Goal: Task Accomplishment & Management: Manage account settings

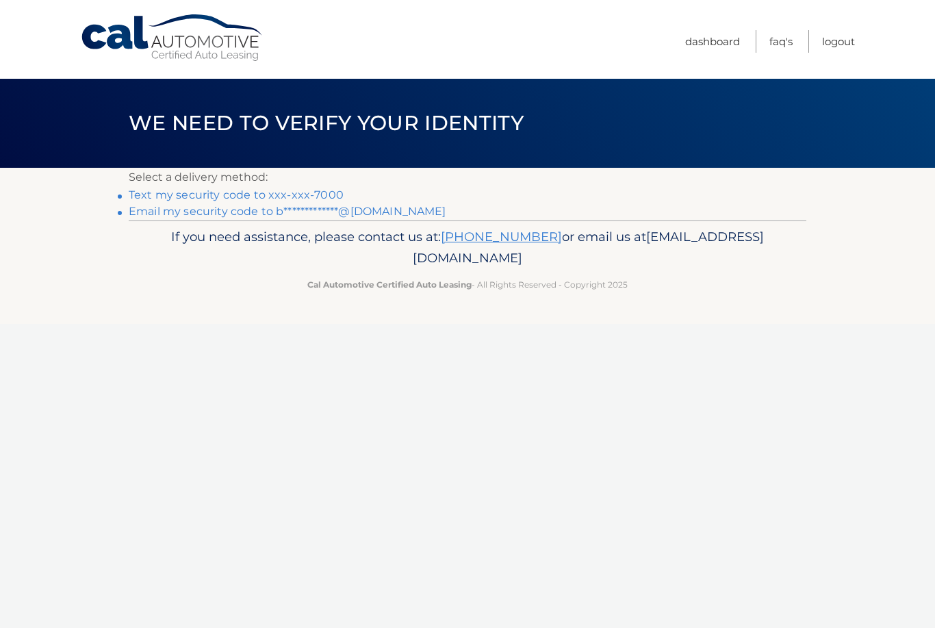
click at [632, 249] on p "If you need assistance, please contact us at: 609-807-3200 or email us at Custo…" at bounding box center [468, 248] width 660 height 44
click at [298, 196] on link "Text my security code to xxx-xxx-7000" at bounding box center [236, 194] width 215 height 13
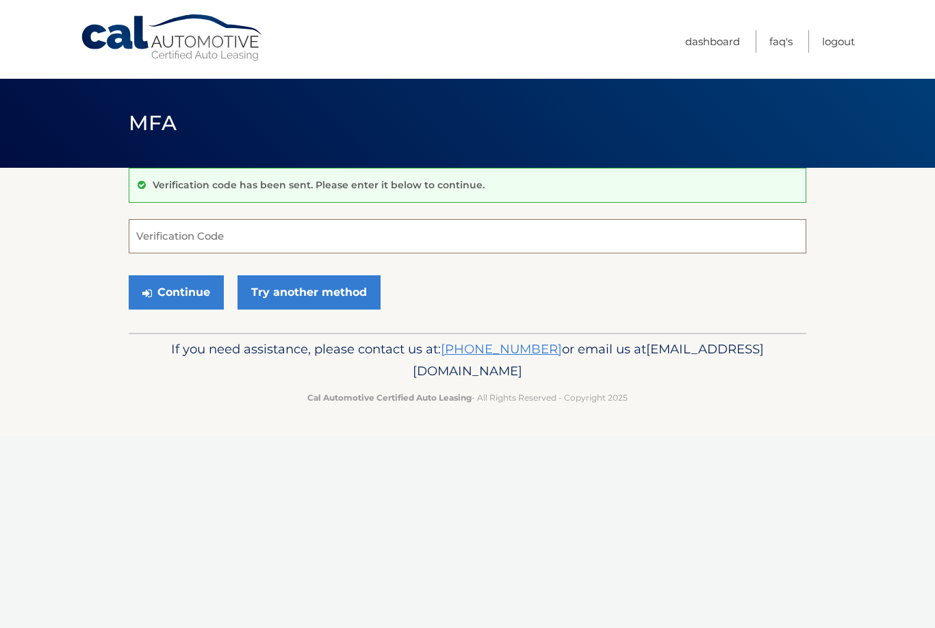
click at [377, 238] on input "Verification Code" at bounding box center [467, 236] width 677 height 34
type input "572340"
click at [176, 292] on button "Continue" at bounding box center [176, 292] width 95 height 34
click at [196, 307] on button "Continue" at bounding box center [176, 292] width 95 height 34
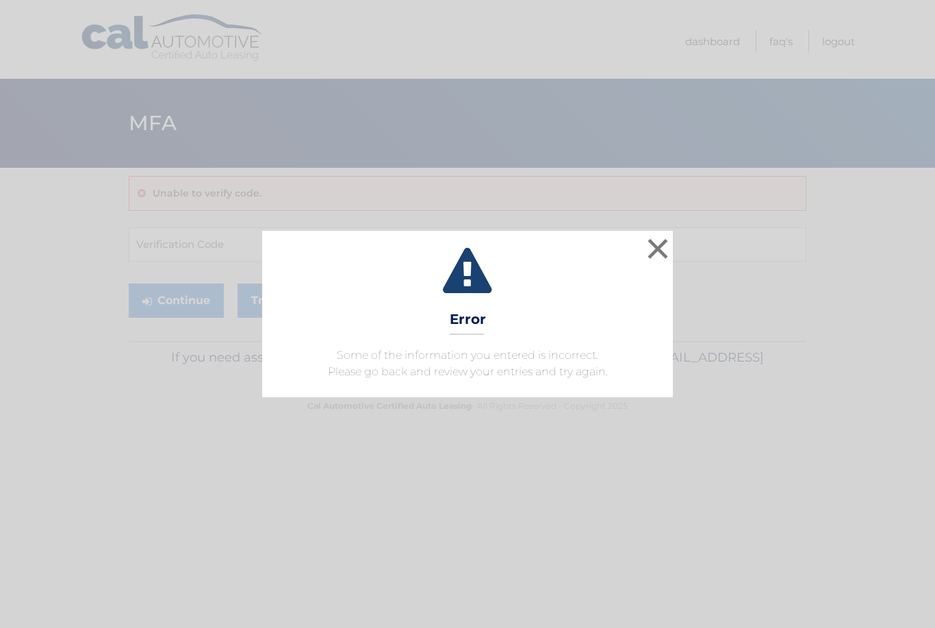
click at [649, 248] on button "×" at bounding box center [657, 248] width 27 height 27
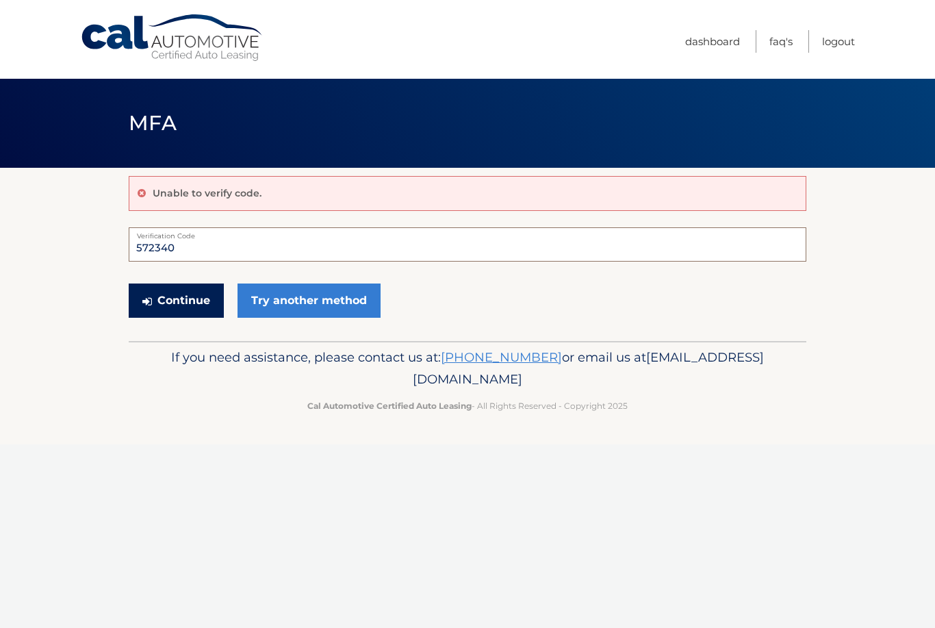
type input "572340"
click at [180, 311] on button "Continue" at bounding box center [176, 300] width 95 height 34
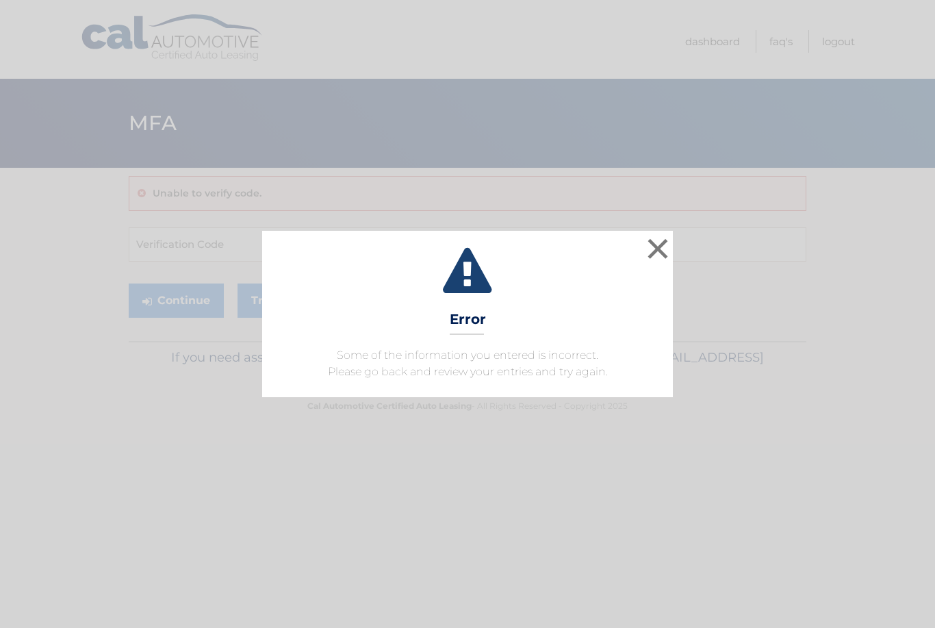
click at [666, 262] on button "×" at bounding box center [657, 248] width 27 height 27
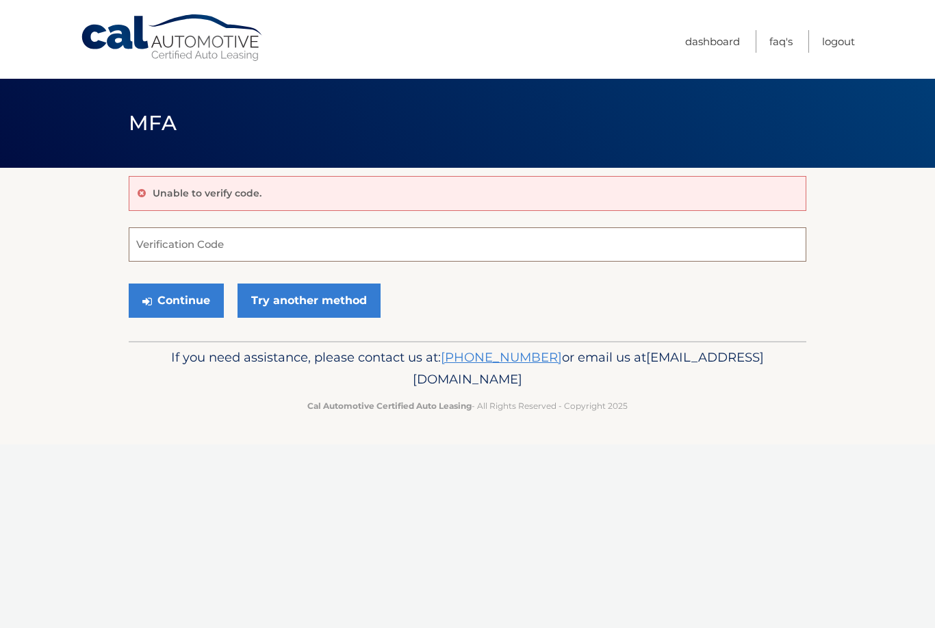
click at [253, 256] on input "Verification Code" at bounding box center [467, 244] width 677 height 34
paste input "572340"
type input "572340"
click at [170, 305] on button "Continue" at bounding box center [176, 300] width 95 height 34
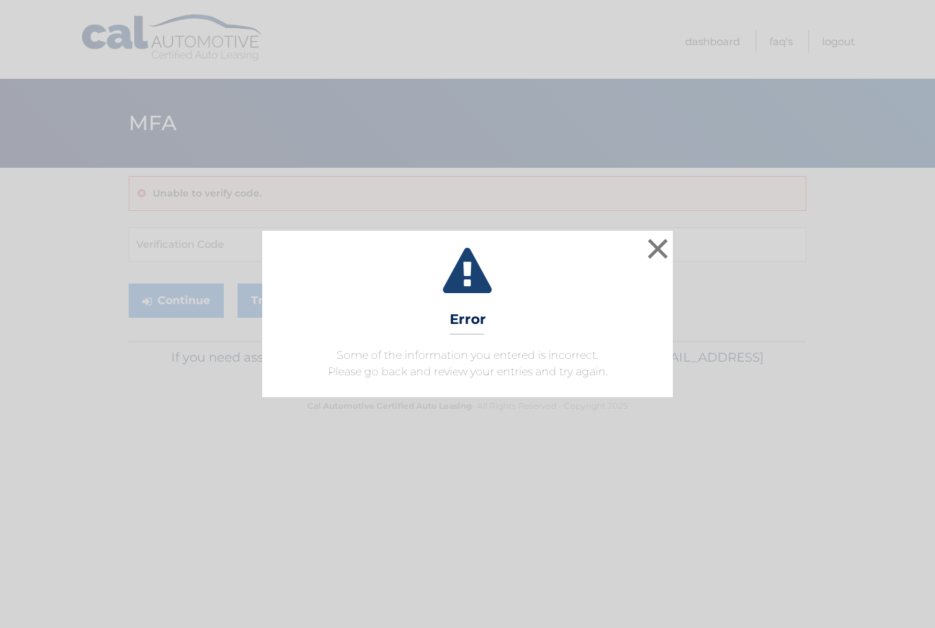
click at [661, 257] on button "×" at bounding box center [657, 248] width 27 height 27
click at [652, 250] on button "×" at bounding box center [657, 248] width 27 height 27
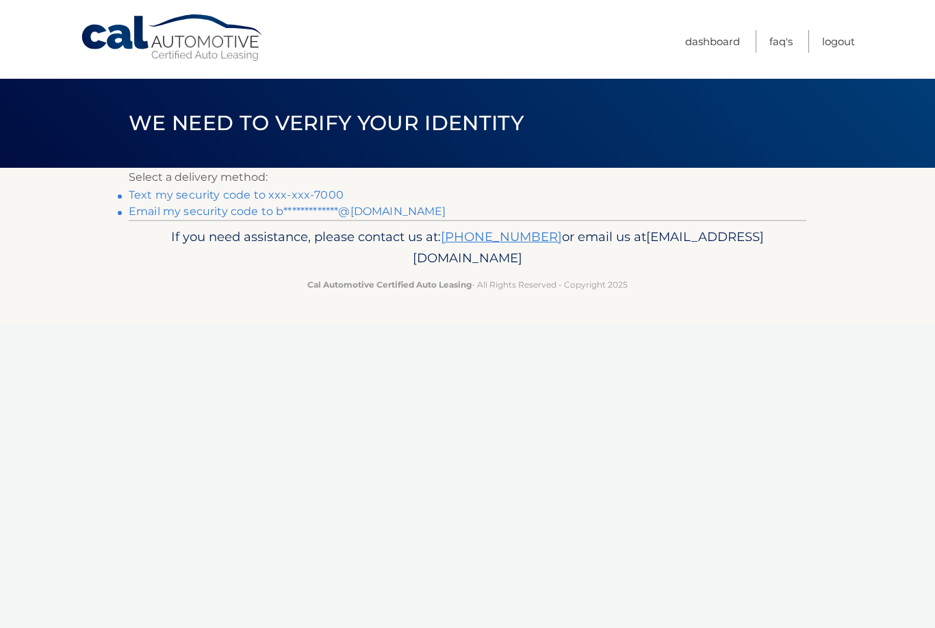
click at [328, 198] on link "Text my security code to xxx-xxx-7000" at bounding box center [236, 194] width 215 height 13
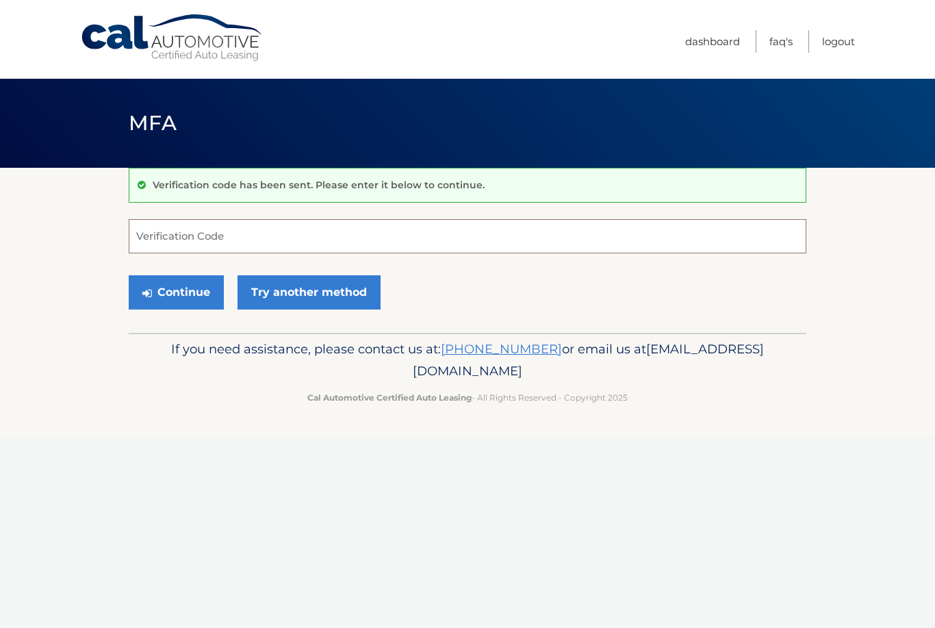
click at [227, 246] on input "Verification Code" at bounding box center [467, 236] width 677 height 34
click at [195, 235] on input "Verification Code" at bounding box center [467, 236] width 677 height 34
paste input "865991"
type input "865991"
click at [165, 285] on button "Continue" at bounding box center [176, 292] width 95 height 34
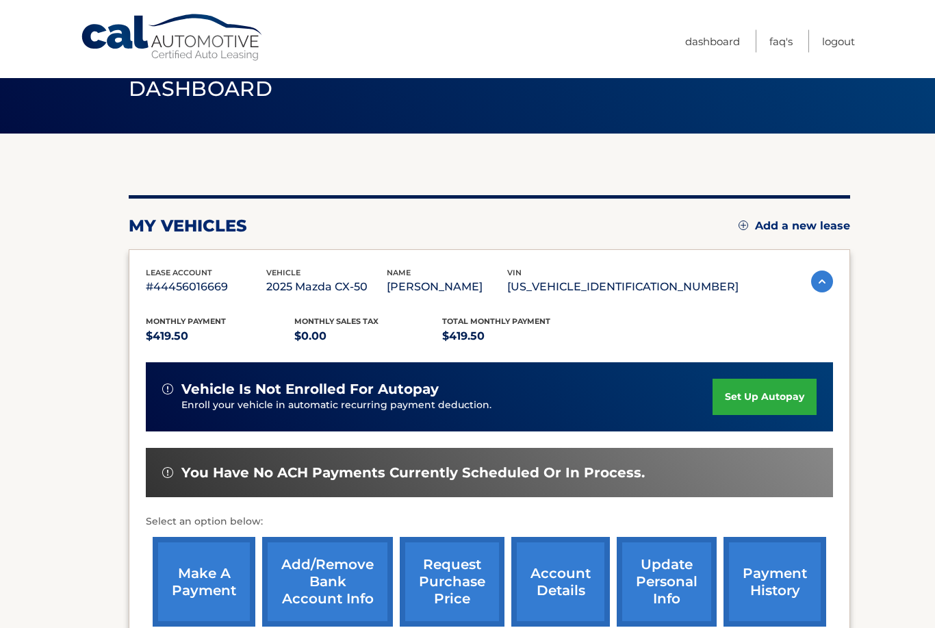
scroll to position [114, 0]
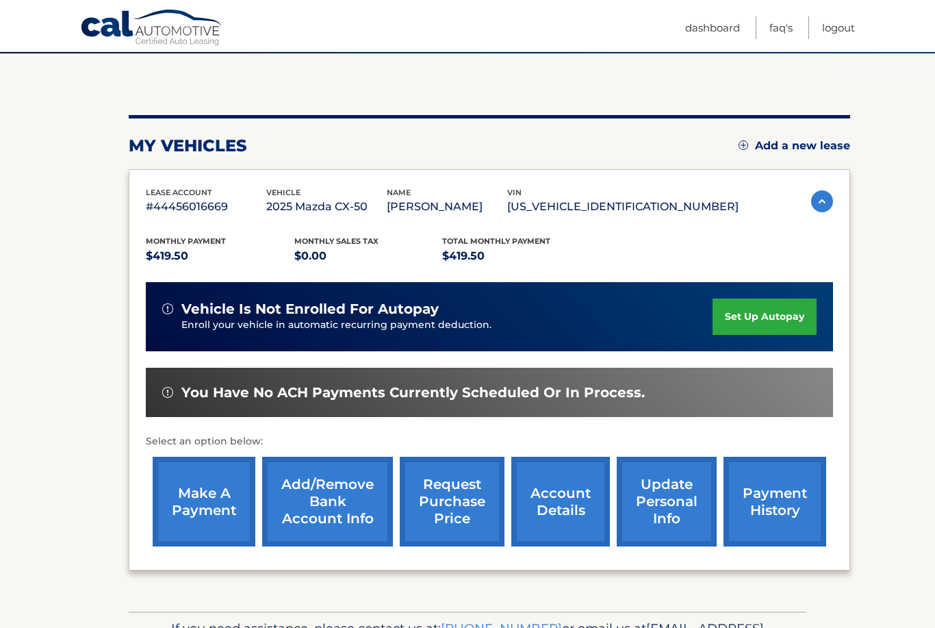
click at [350, 521] on link "Add/Remove bank account info" at bounding box center [327, 501] width 131 height 90
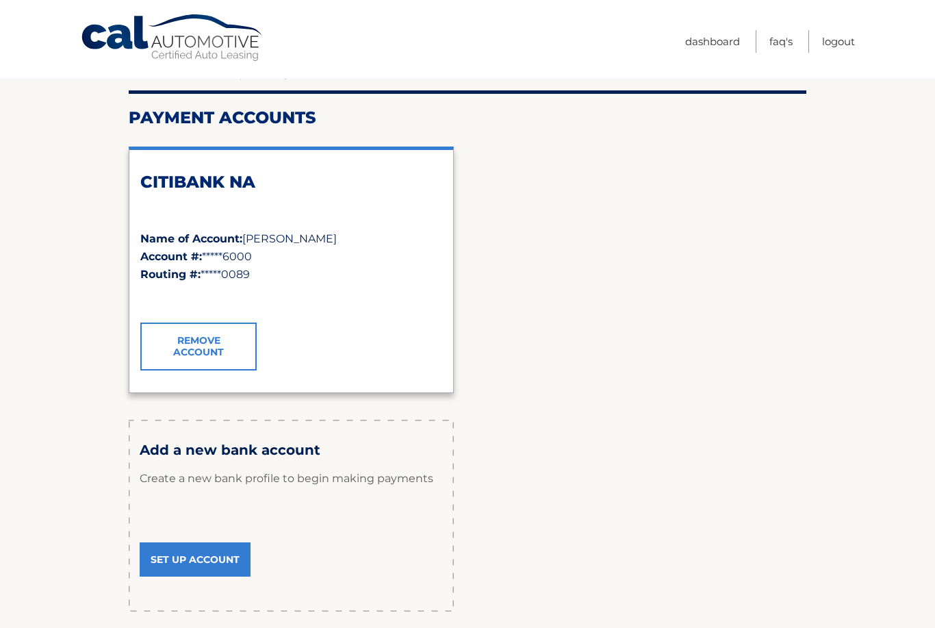
scroll to position [196, 0]
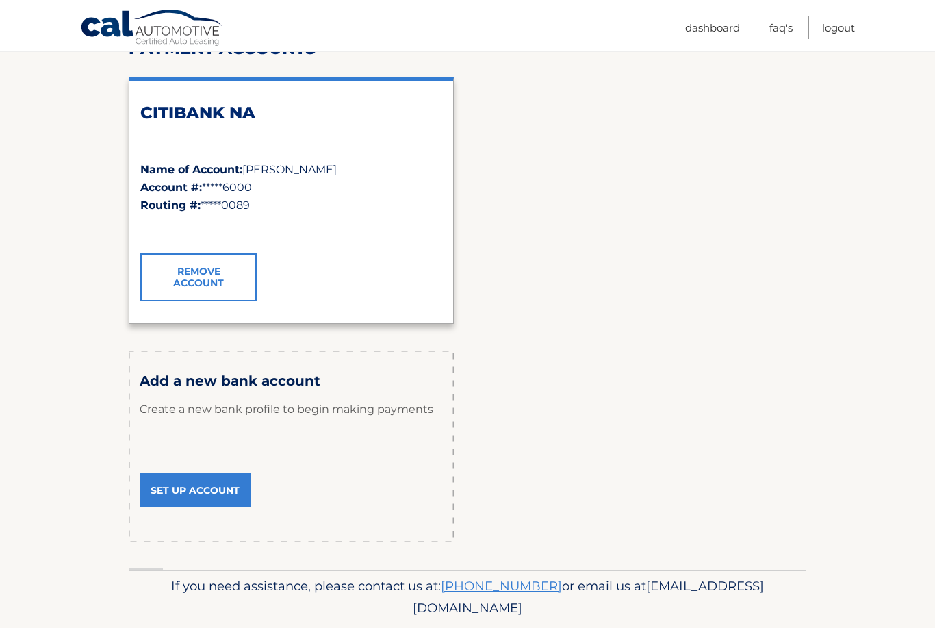
click at [210, 490] on link "Set Up Account" at bounding box center [195, 490] width 111 height 34
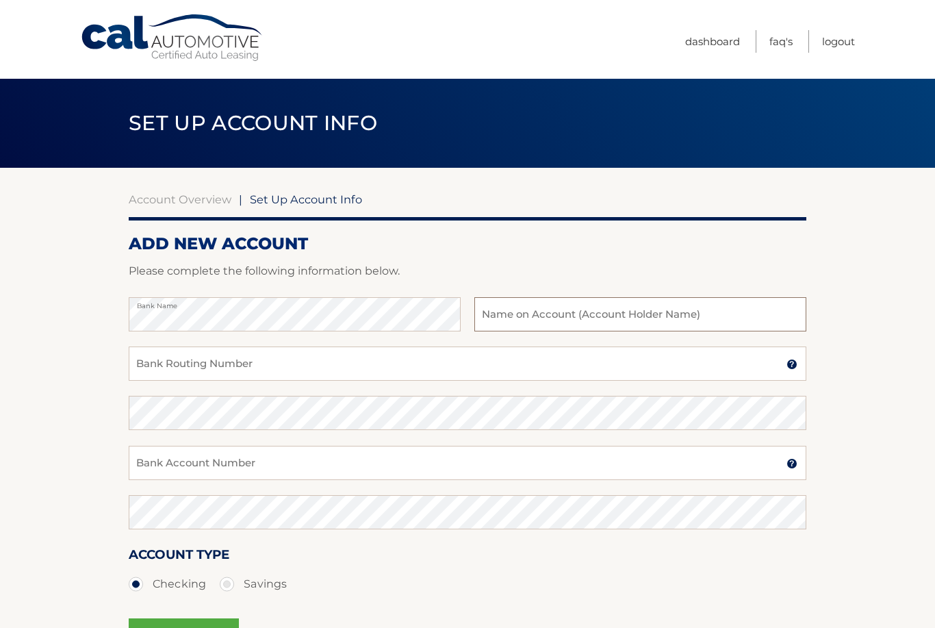
click at [595, 309] on input "text" at bounding box center [640, 314] width 332 height 34
type input "Brianna F Vitelli"
click at [182, 367] on input "Bank Routing Number" at bounding box center [467, 363] width 677 height 34
type input "021000089"
click at [259, 456] on input "Bank Account Number" at bounding box center [467, 462] width 677 height 34
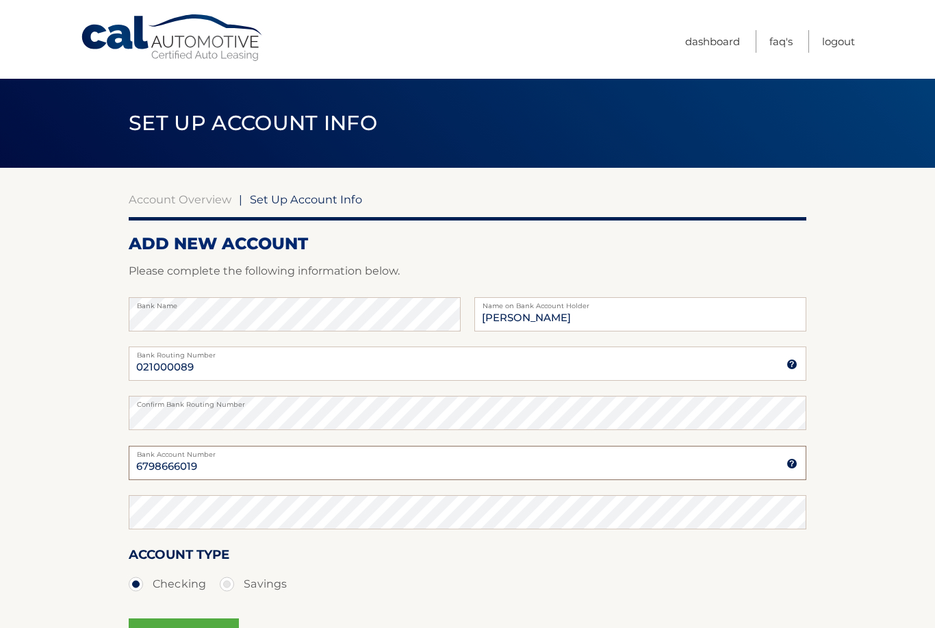
type input "6798666019"
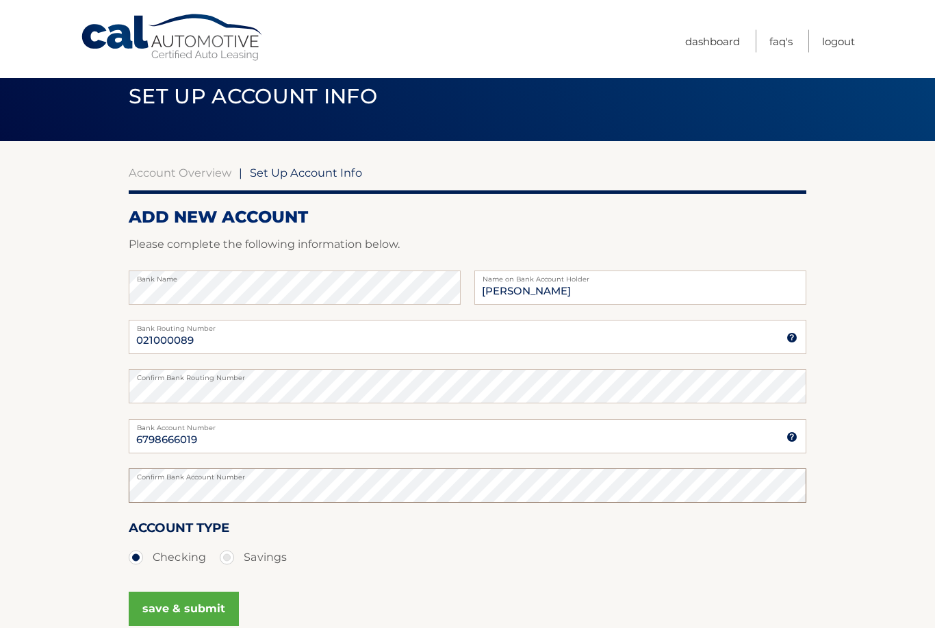
scroll to position [27, 0]
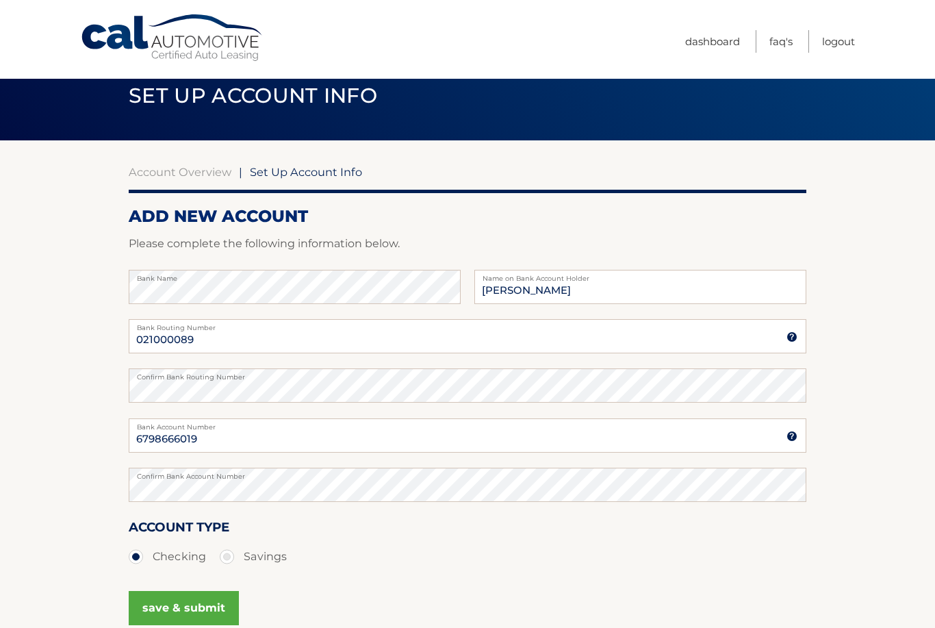
click at [235, 556] on label "Savings" at bounding box center [253, 556] width 67 height 27
click at [235, 556] on input "Savings" at bounding box center [232, 554] width 14 height 22
radio input "true"
click at [201, 609] on button "save & submit" at bounding box center [184, 608] width 110 height 34
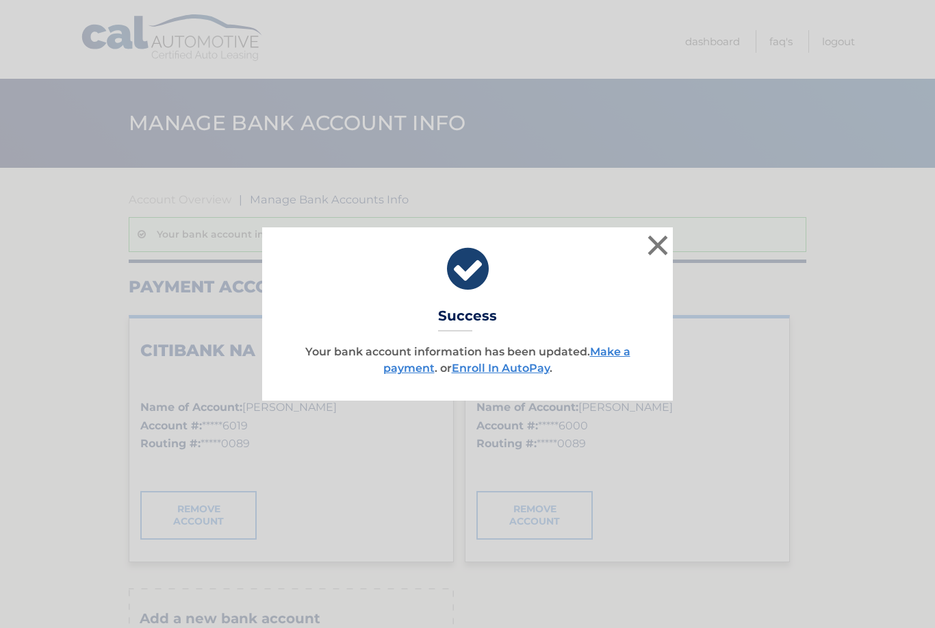
click at [497, 383] on div "× Success Your bank account information has been updated. Make a payment . or E…" at bounding box center [467, 313] width 411 height 172
click at [503, 370] on link "Enroll In AutoPay" at bounding box center [501, 367] width 98 height 13
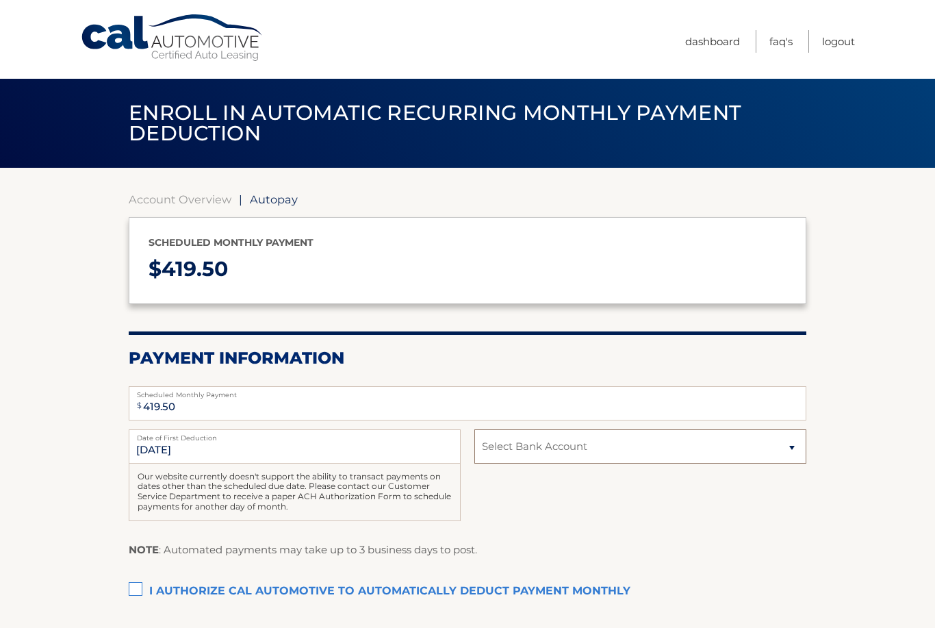
click at [766, 456] on select "Select Bank Account Savings CITIBANK NA *****6019 Checking CITIBANK NA *****6000" at bounding box center [640, 446] width 332 height 34
select select "OWM3NTYyMGEtY2Q2MC00YzU5LWI3ODYtM2FhZTM5NzJkZjg3"
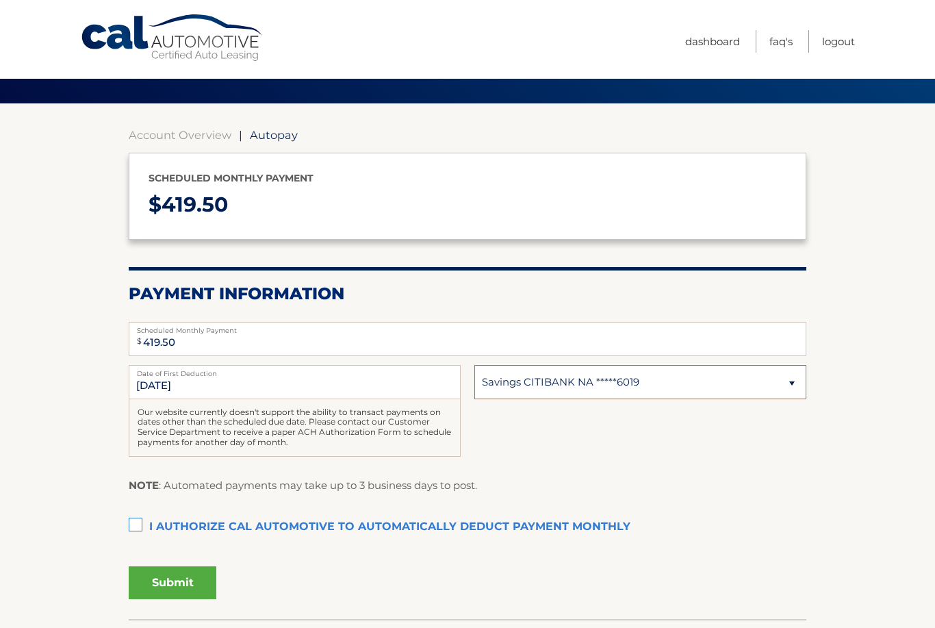
scroll to position [84, 0]
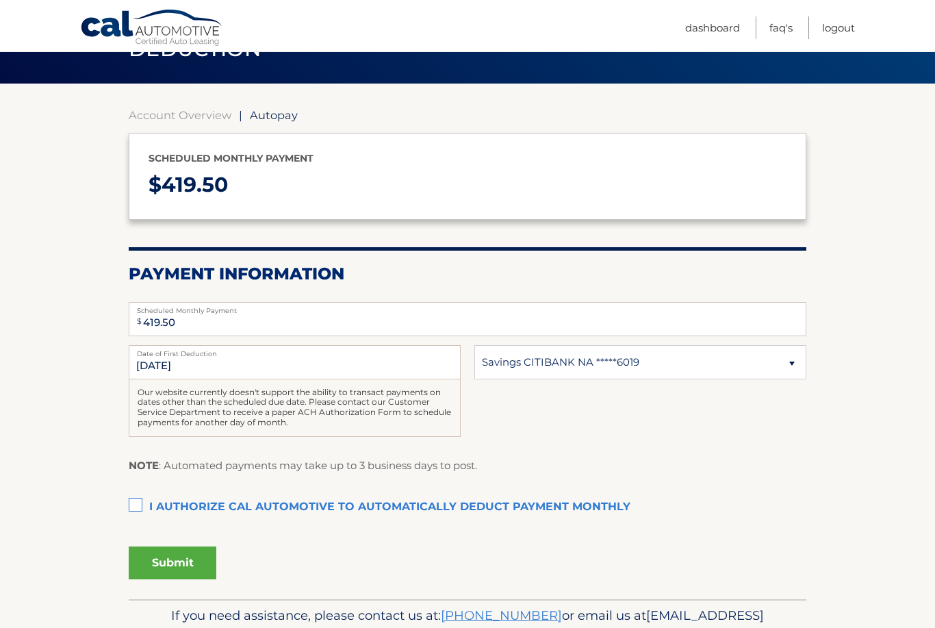
click at [138, 510] on label "I authorize cal automotive to automatically deduct payment monthly This checkbo…" at bounding box center [467, 506] width 677 height 27
click at [0, 0] on input "I authorize cal automotive to automatically deduct payment monthly This checkbo…" at bounding box center [0, 0] width 0 height 0
click at [179, 363] on input "10/20/2025" at bounding box center [295, 362] width 332 height 34
click at [188, 567] on button "Submit" at bounding box center [173, 562] width 88 height 33
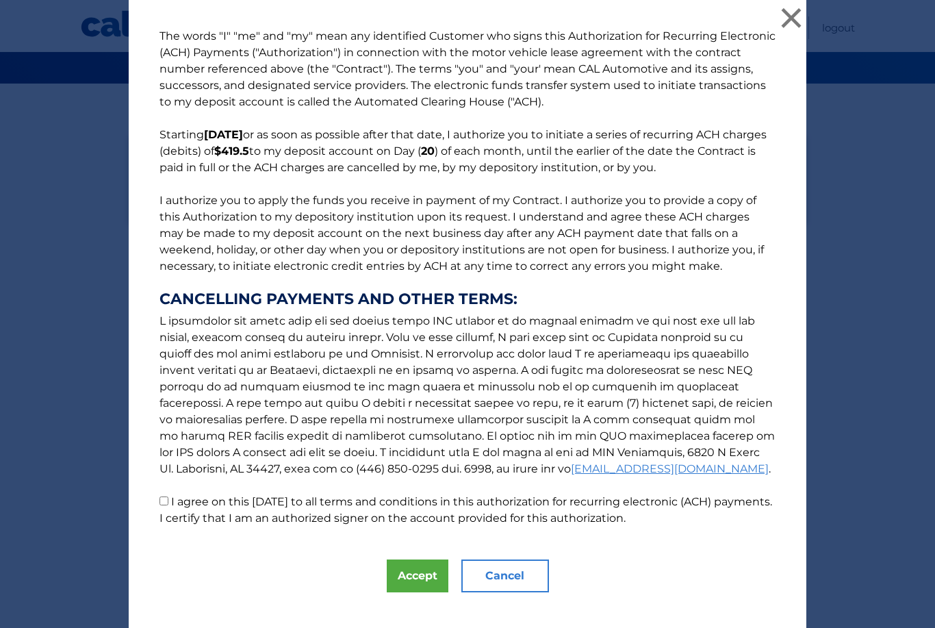
click at [389, 524] on label "I agree on this 10/15/2025 to all terms and conditions in this authorization fo…" at bounding box center [465, 509] width 612 height 29
click at [168, 505] on input "I agree on this 10/15/2025 to all terms and conditions in this authorization fo…" at bounding box center [163, 500] width 9 height 9
checkbox input "true"
click at [412, 590] on button "Accept" at bounding box center [418, 575] width 62 height 33
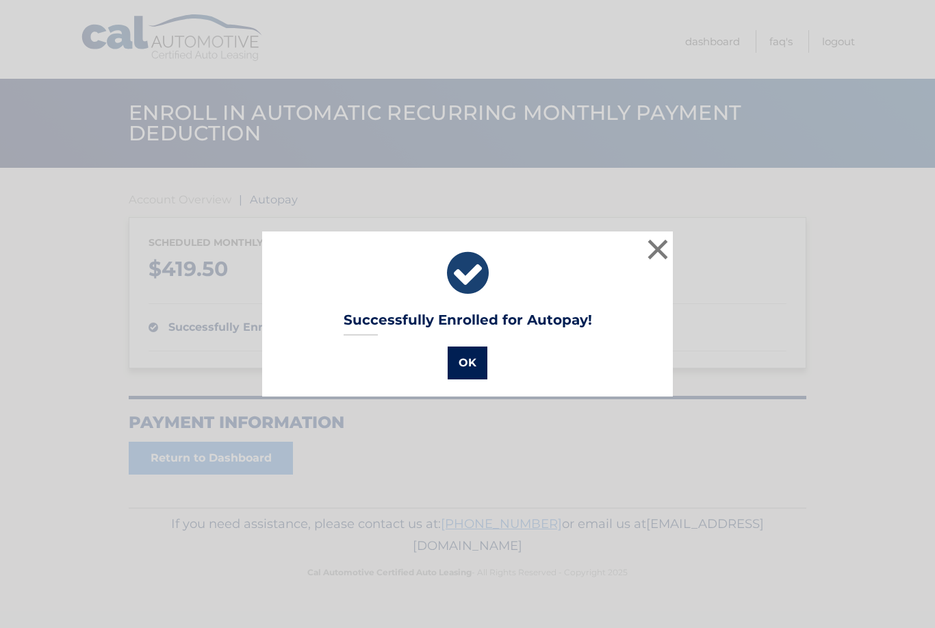
click at [466, 376] on button "OK" at bounding box center [468, 362] width 40 height 33
